Goal: Task Accomplishment & Management: Use online tool/utility

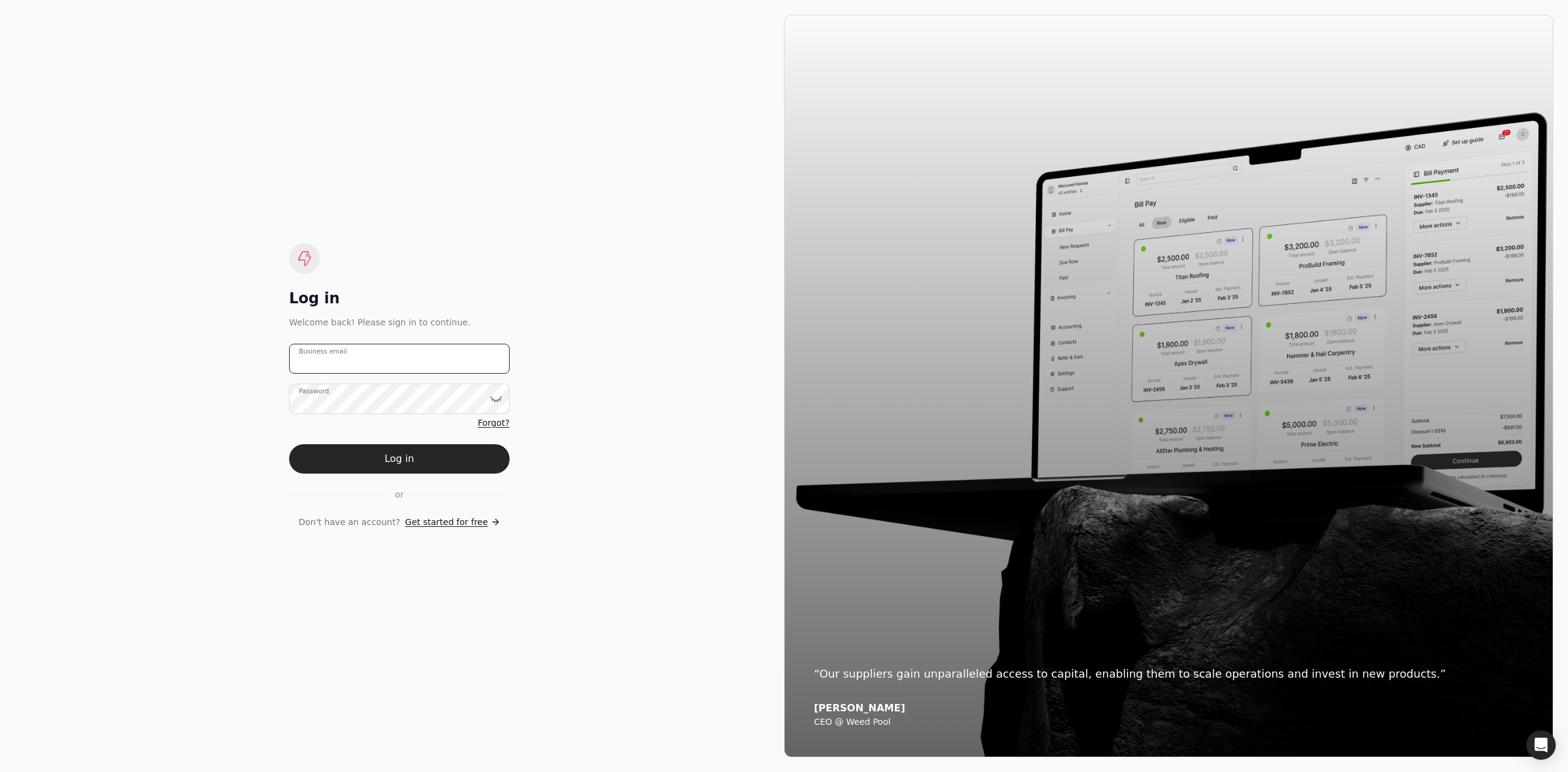
click at [361, 358] on email "Business email" at bounding box center [399, 359] width 221 height 30
type email "[EMAIL_ADDRESS][DOMAIN_NAME]"
click at [289, 445] on button "Log in" at bounding box center [399, 460] width 221 height 30
drag, startPoint x: 372, startPoint y: 468, endPoint x: 441, endPoint y: 472, distance: 69.1
click at [373, 469] on form "[EMAIL_ADDRESS][DOMAIN_NAME] Business email Password Forgot? or Don't have an a…" at bounding box center [399, 437] width 221 height 185
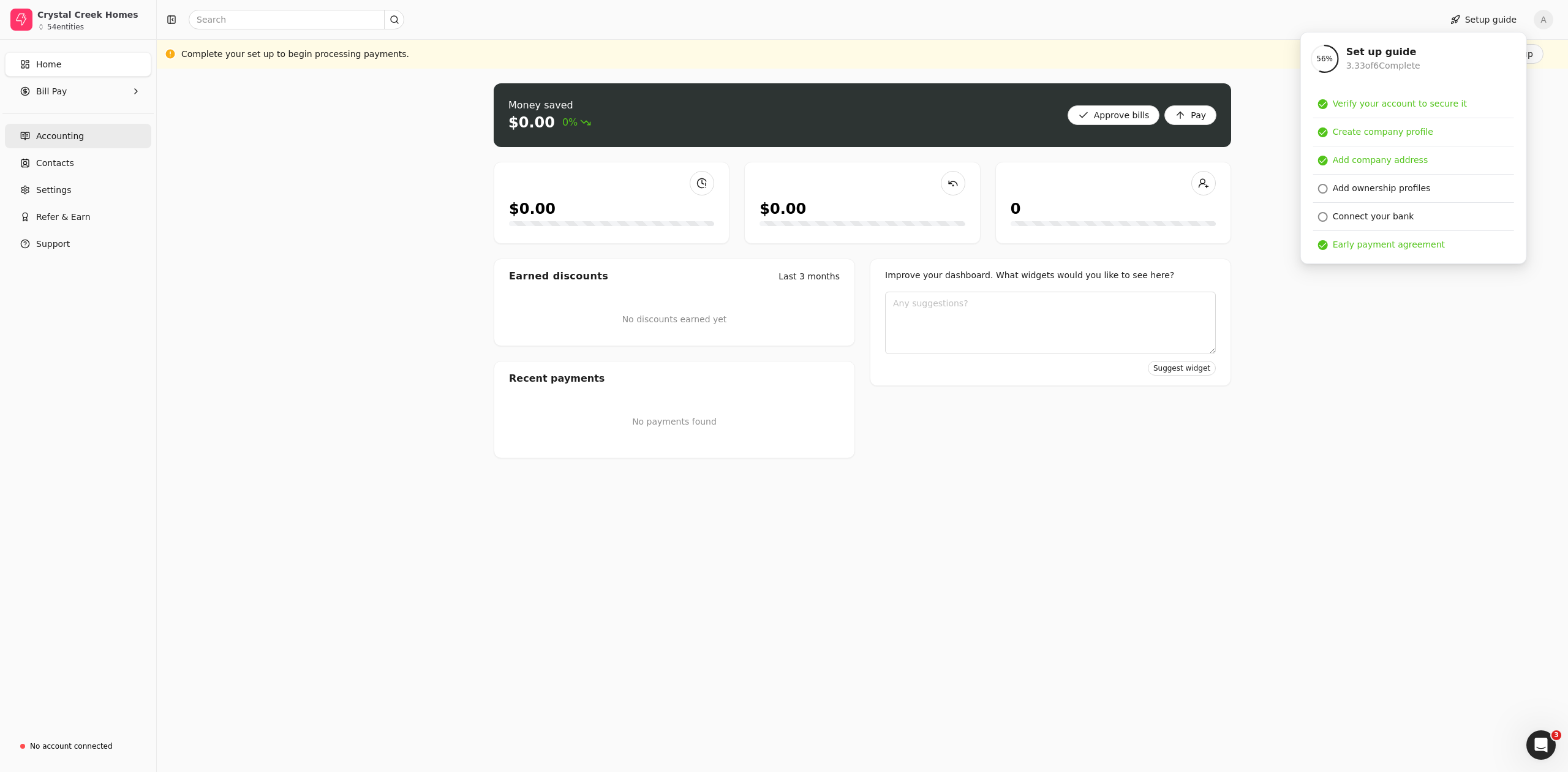
click at [69, 136] on span "Accounting" at bounding box center [60, 136] width 48 height 13
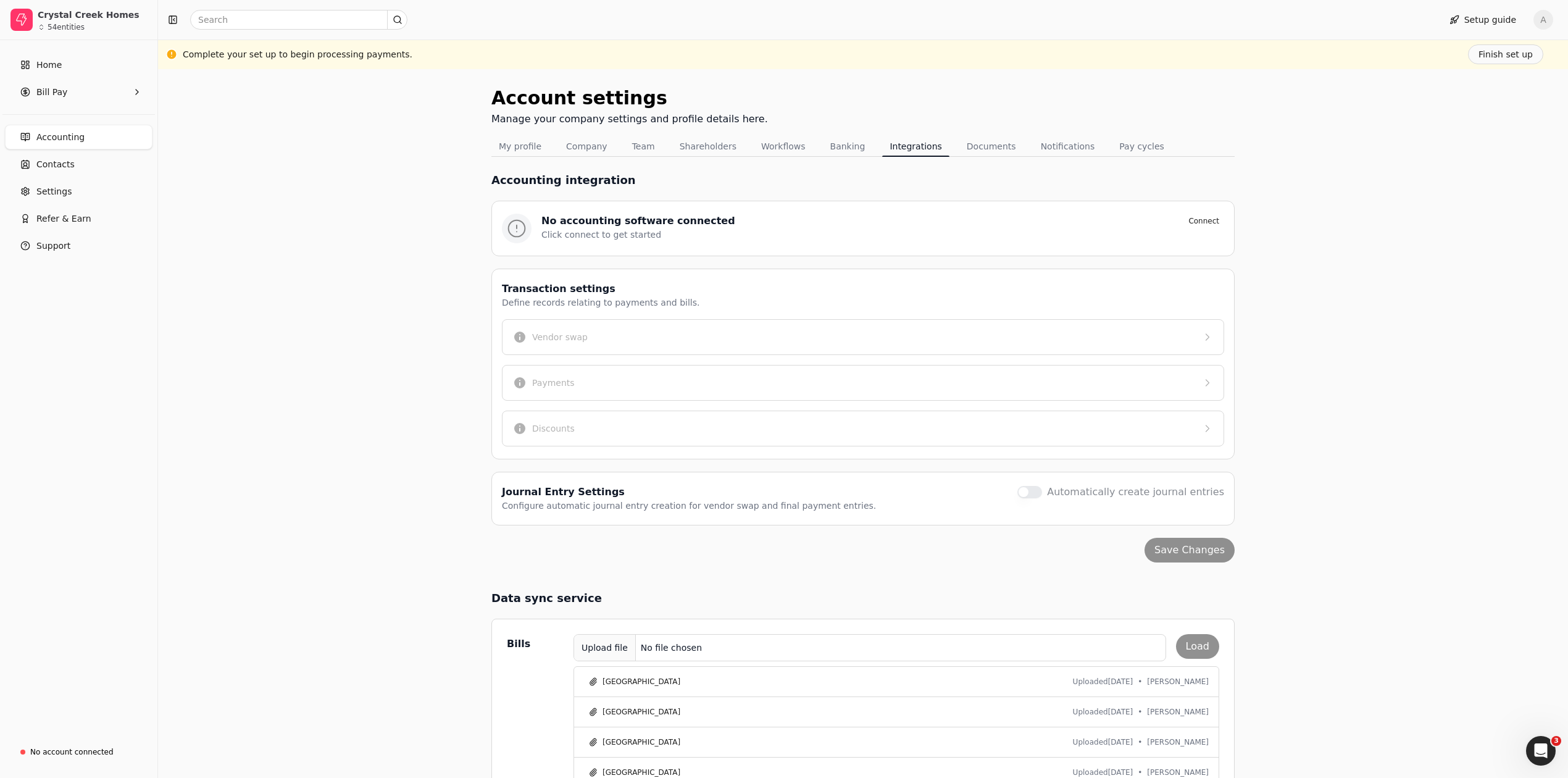
click at [708, 643] on button "Upload file No file chosen" at bounding box center [870, 648] width 593 height 27
click at [1223, 667] on div "Bills Upload file CALGARY & EDMONTON Open Invoice Register - [DATE].csv Load [G…" at bounding box center [863, 751] width 744 height 265
click at [1206, 656] on button "Load" at bounding box center [1198, 647] width 43 height 24
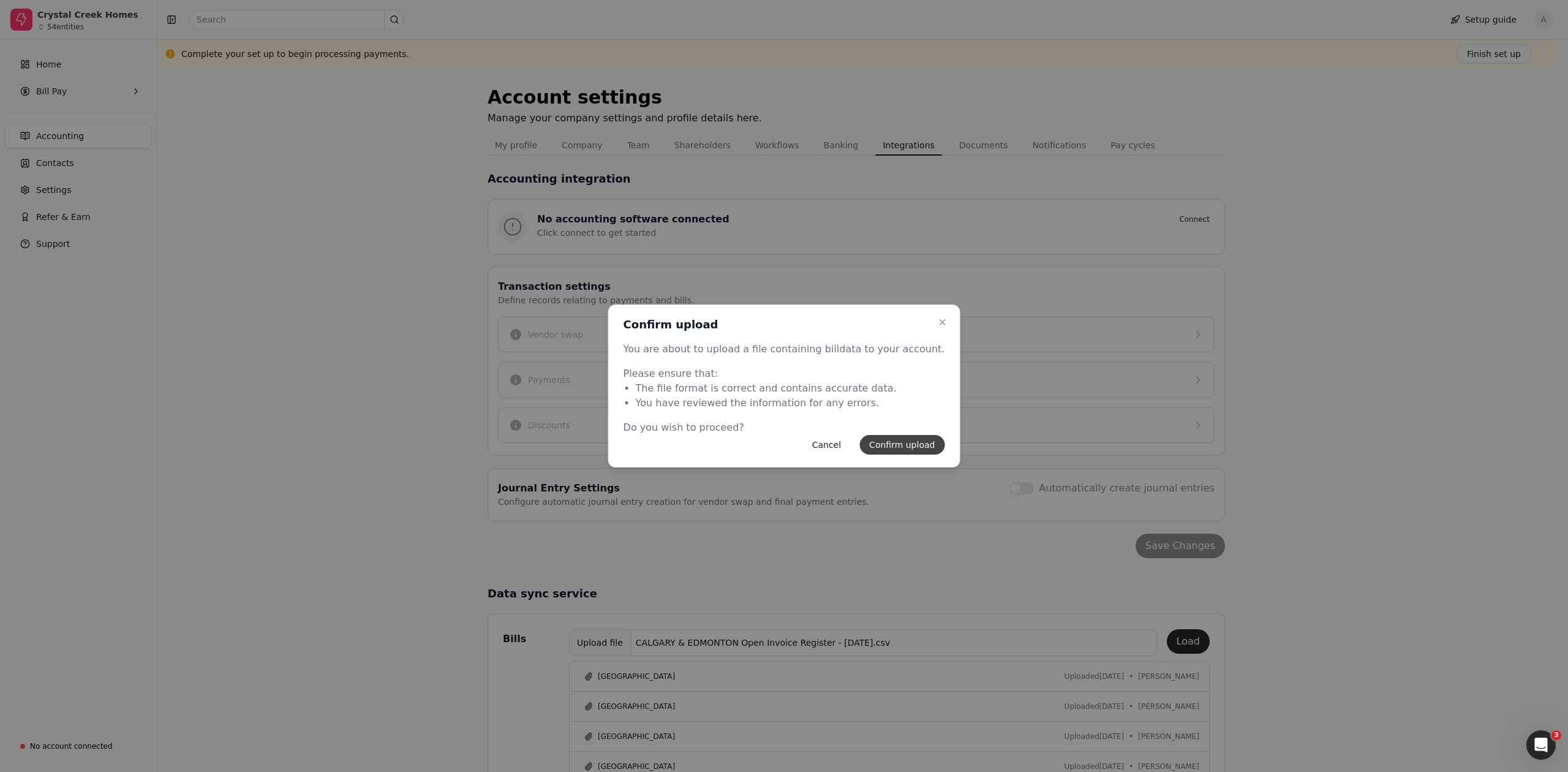
click at [892, 449] on button "Confirm upload" at bounding box center [902, 445] width 85 height 20
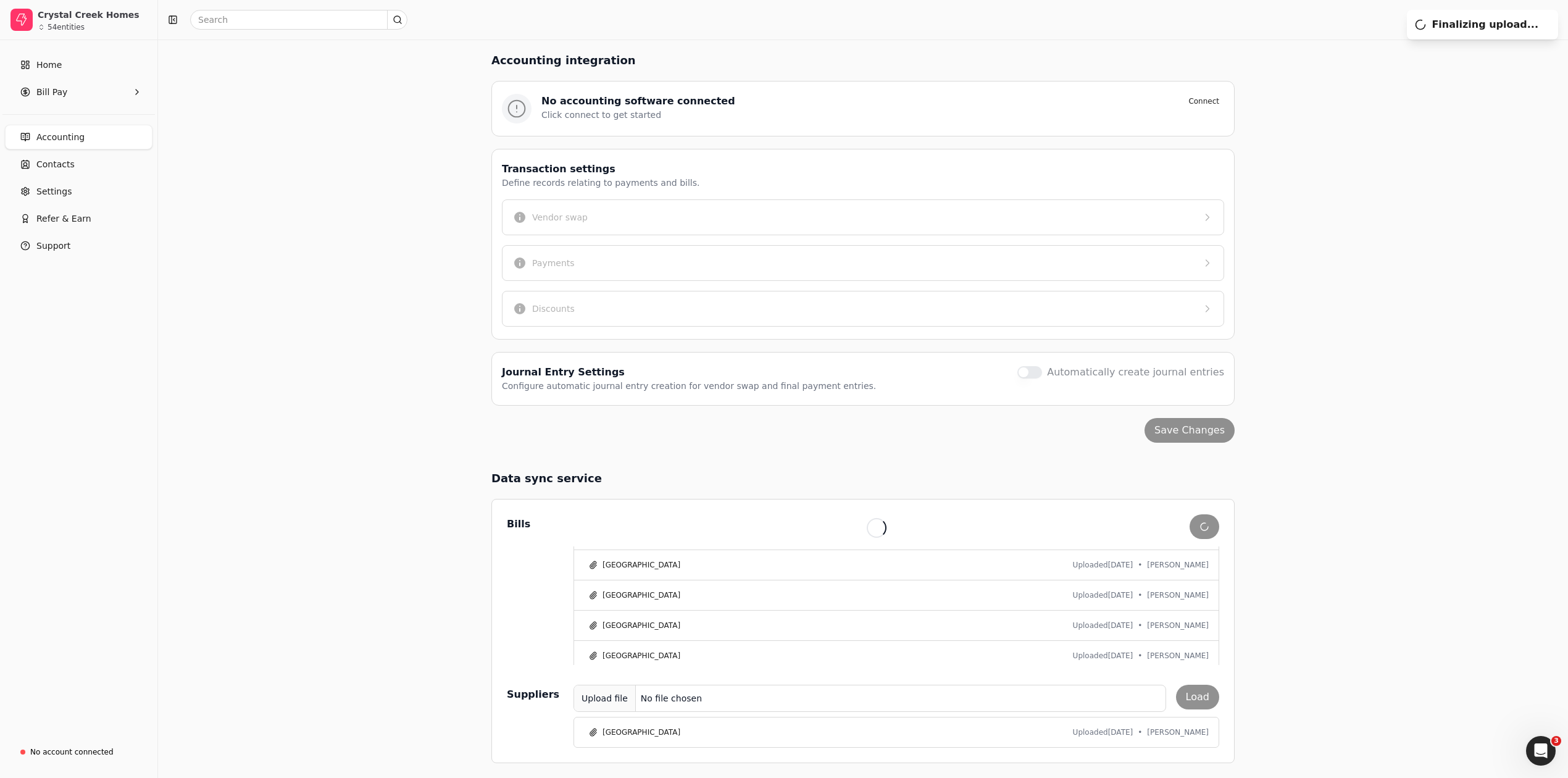
scroll to position [1558, 0]
click at [71, 63] on link "Home" at bounding box center [78, 65] width 147 height 24
